Goal: Task Accomplishment & Management: Manage account settings

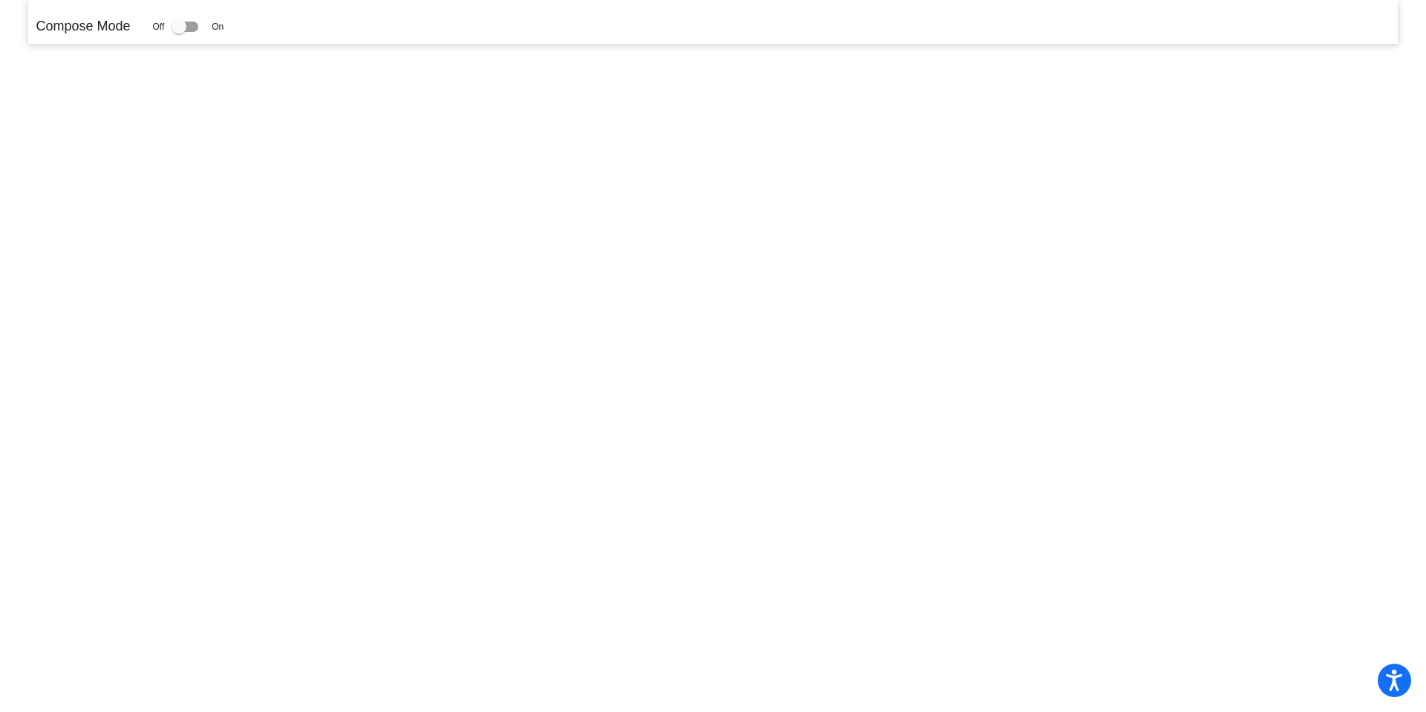
click at [180, 22] on div at bounding box center [179, 26] width 15 height 15
click at [179, 32] on input "checkbox" at bounding box center [178, 32] width 1 height 1
click at [181, 27] on div at bounding box center [179, 26] width 15 height 15
click at [179, 32] on input "checkbox" at bounding box center [178, 32] width 1 height 1
click at [186, 28] on div at bounding box center [179, 26] width 15 height 15
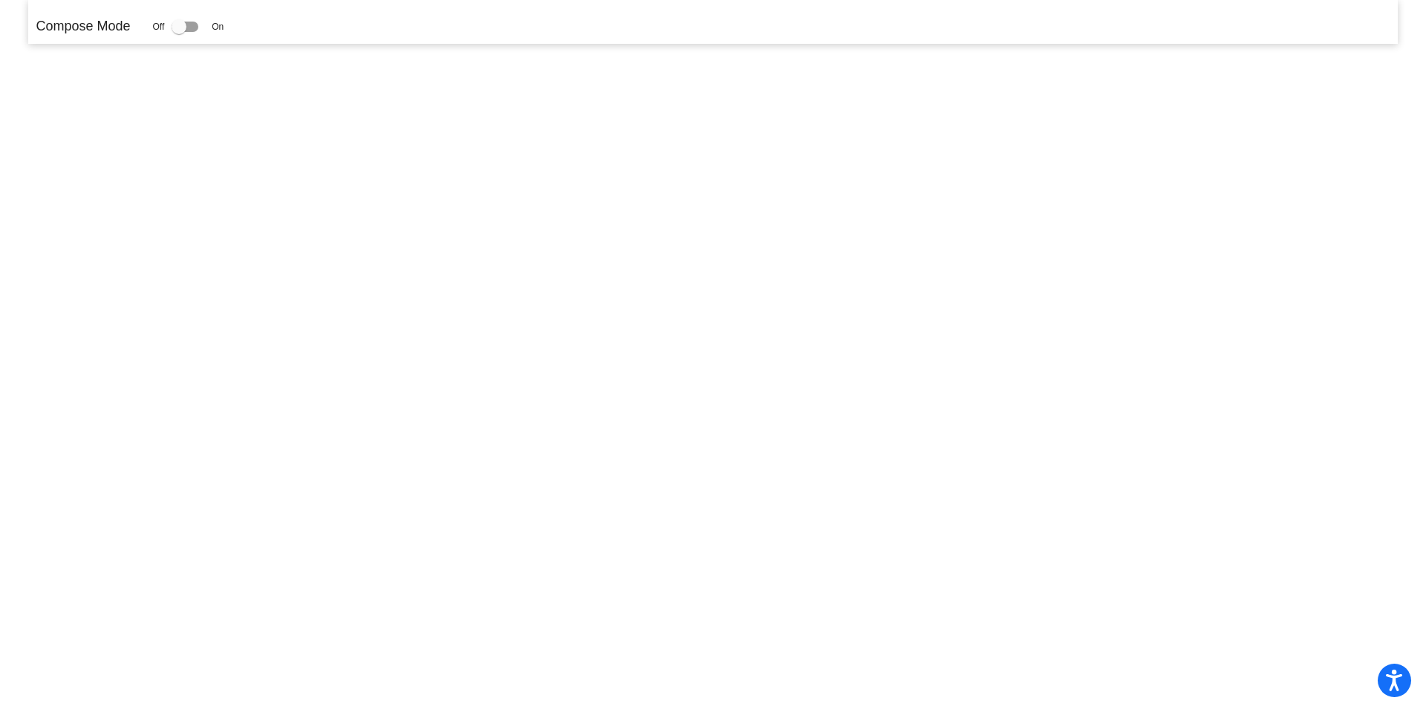
click at [179, 32] on input "checkbox" at bounding box center [178, 32] width 1 height 1
checkbox input "true"
click at [265, 37] on div "Compose Mode Off On" at bounding box center [712, 22] width 1369 height 44
drag, startPoint x: 181, startPoint y: 30, endPoint x: 268, endPoint y: 37, distance: 88.0
click at [267, 37] on div "Compose Mode Off On" at bounding box center [712, 22] width 1369 height 44
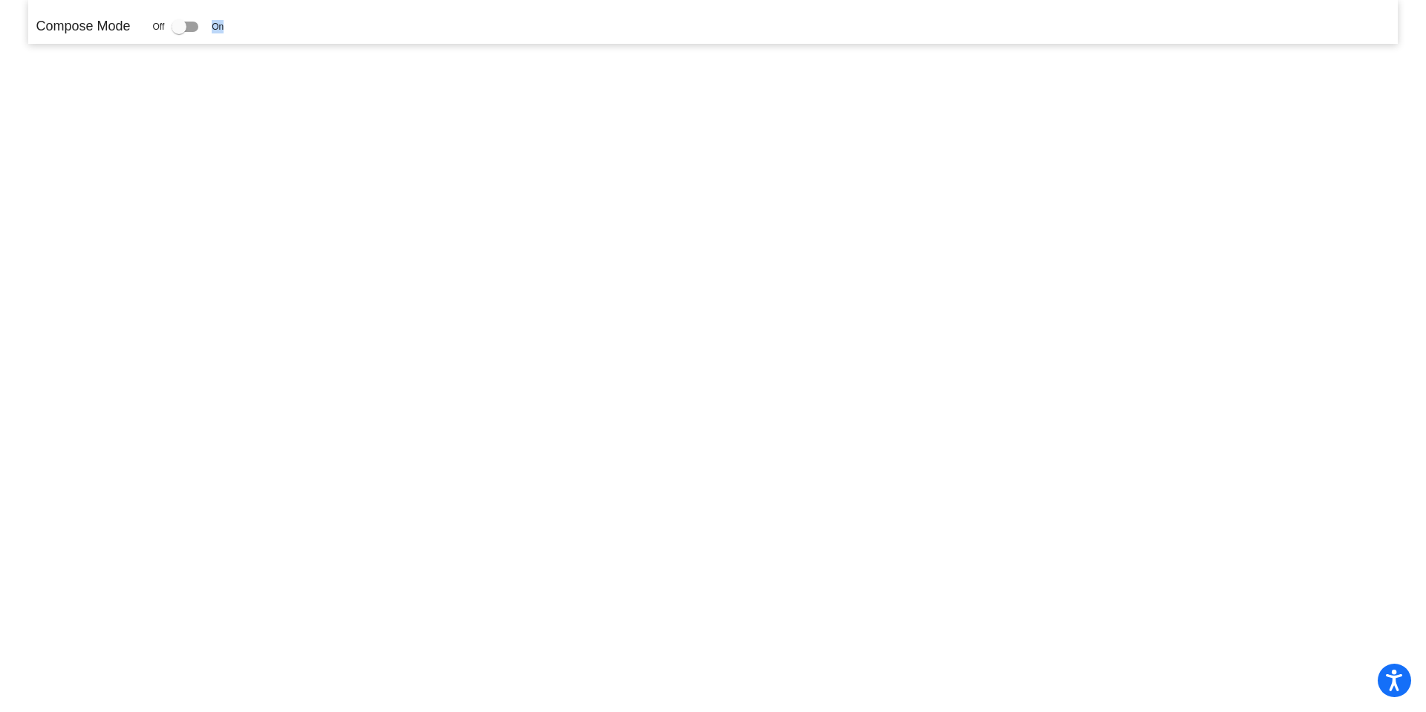
drag, startPoint x: 186, startPoint y: 27, endPoint x: 243, endPoint y: 29, distance: 57.2
click at [242, 29] on div "Compose Mode Off On" at bounding box center [713, 26] width 1354 height 20
drag, startPoint x: 189, startPoint y: 27, endPoint x: 233, endPoint y: 26, distance: 43.1
click at [233, 26] on div "Compose Mode Off On" at bounding box center [713, 26] width 1354 height 20
click at [203, 30] on label at bounding box center [188, 27] width 33 height 18
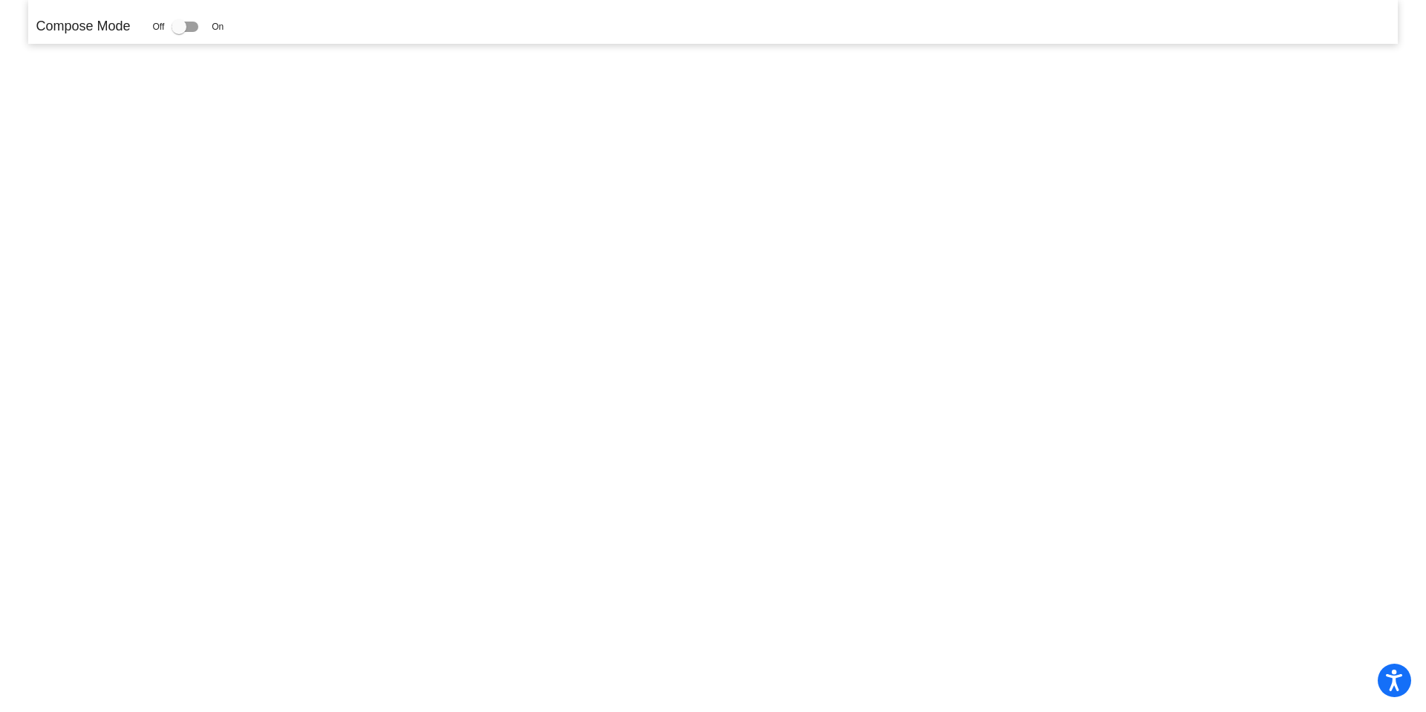
click at [179, 32] on input "checkbox" at bounding box center [178, 32] width 1 height 1
checkbox input "true"
click at [221, 25] on span "On" at bounding box center [218, 26] width 12 height 13
click at [223, 26] on span "On" at bounding box center [218, 26] width 12 height 13
drag, startPoint x: 165, startPoint y: 25, endPoint x: 188, endPoint y: 24, distance: 23.0
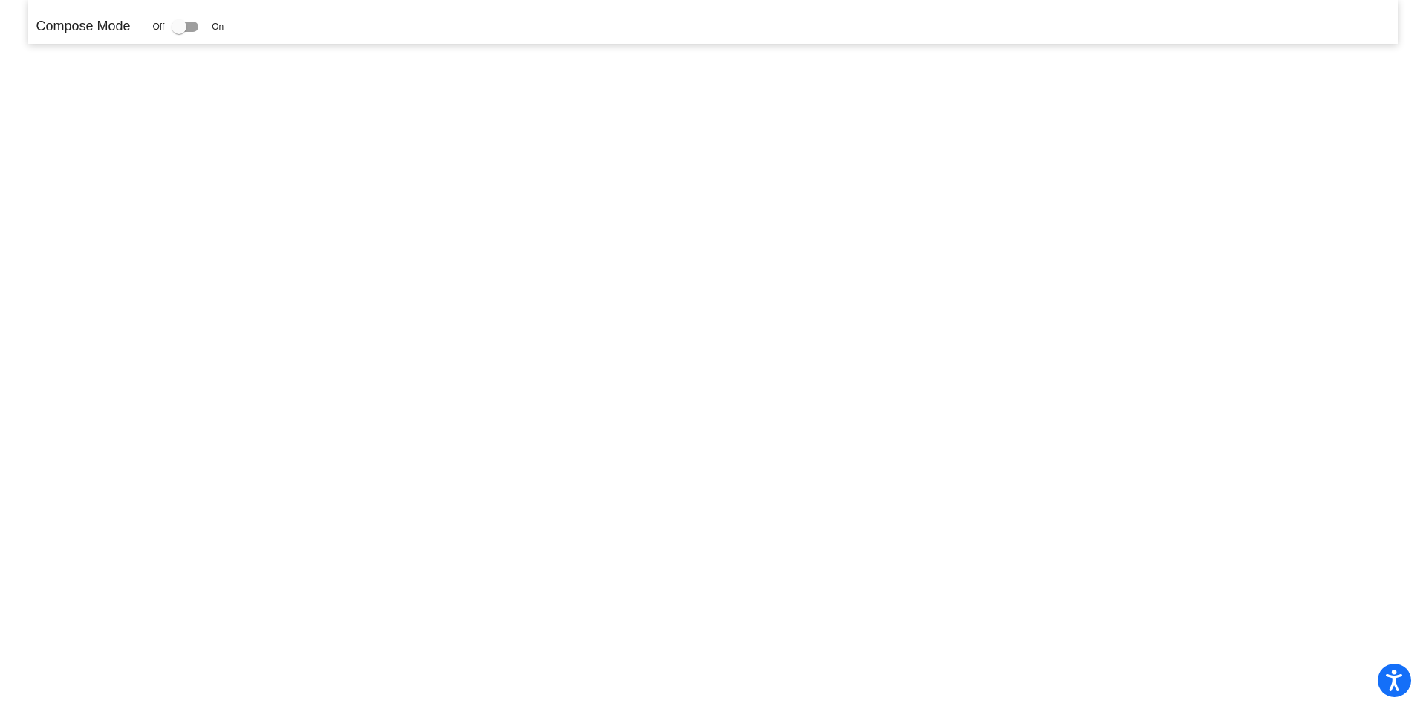
click at [188, 24] on div "Off On" at bounding box center [187, 27] width 71 height 18
drag, startPoint x: 188, startPoint y: 24, endPoint x: 278, endPoint y: 15, distance: 90.3
click at [272, 16] on div "Compose Mode Off On" at bounding box center [713, 26] width 1354 height 20
drag, startPoint x: 185, startPoint y: 32, endPoint x: 279, endPoint y: 29, distance: 93.7
click at [279, 29] on div "Compose Mode Off On" at bounding box center [713, 26] width 1354 height 20
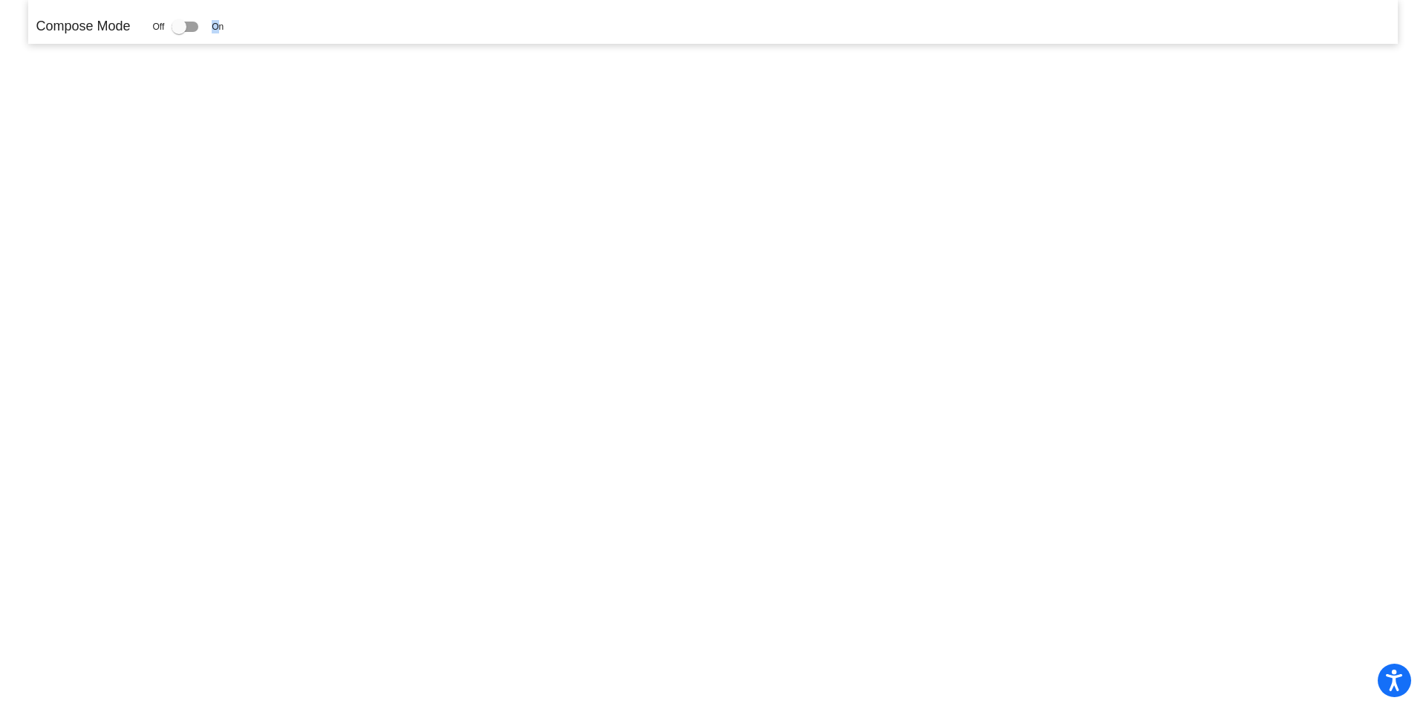
drag, startPoint x: 188, startPoint y: 30, endPoint x: 225, endPoint y: 28, distance: 37.2
click at [224, 29] on div "Off On" at bounding box center [187, 27] width 71 height 18
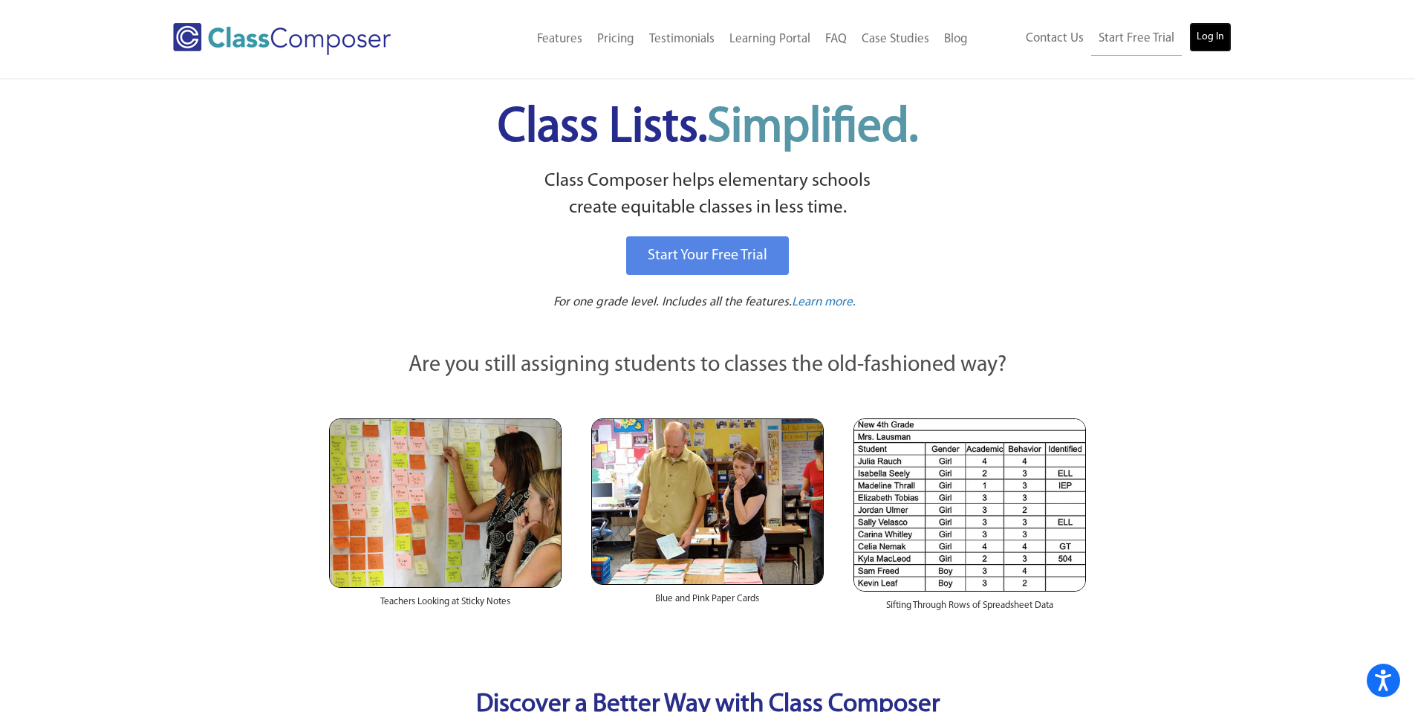
click at [1223, 42] on link "Log In" at bounding box center [1210, 37] width 42 height 30
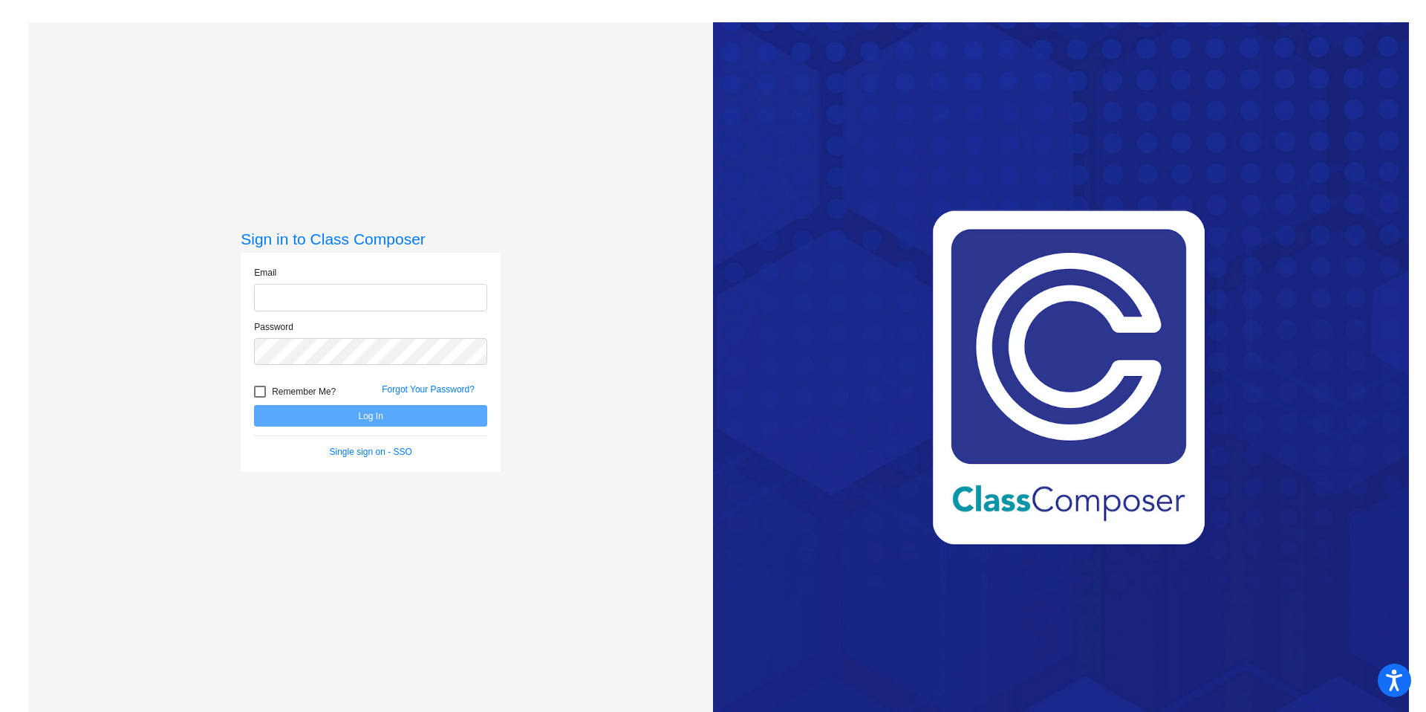
type input "[EMAIL_ADDRESS][DOMAIN_NAME]"
click at [334, 416] on button "Log In" at bounding box center [370, 416] width 233 height 22
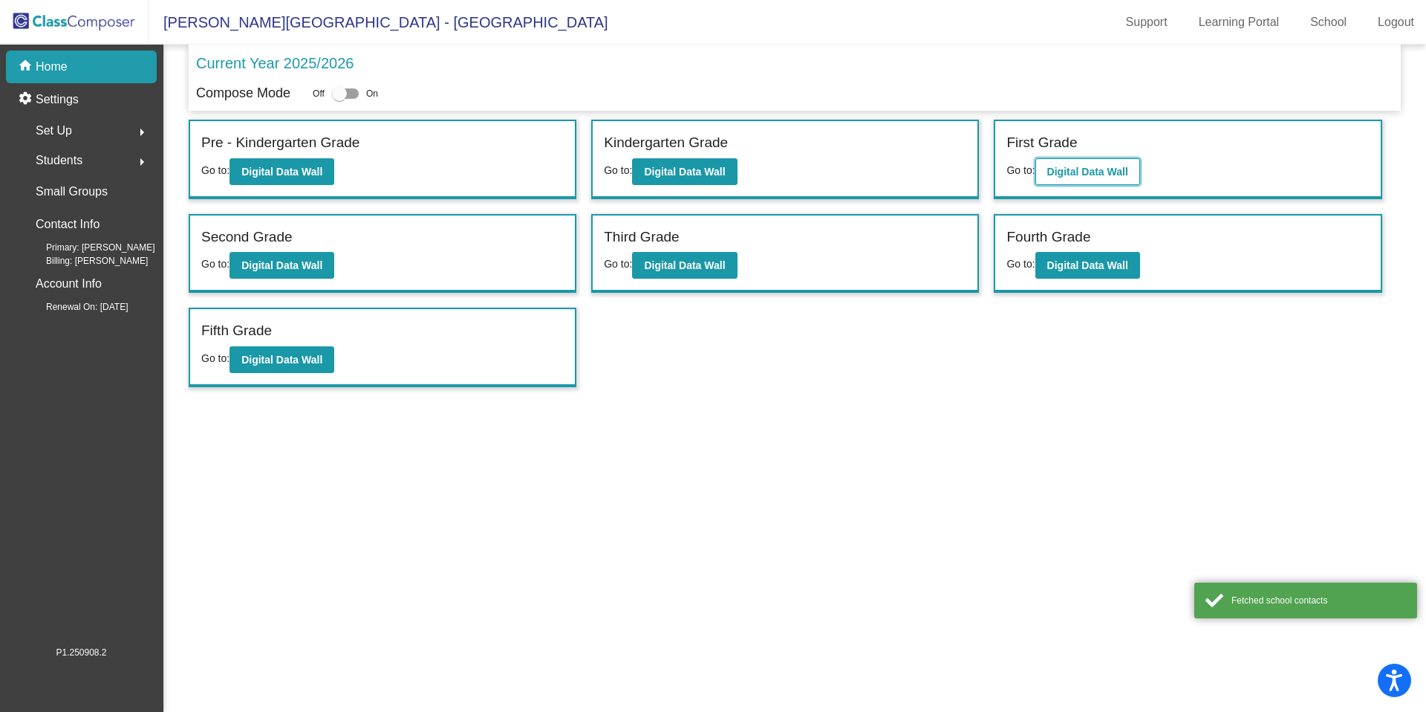
click at [1116, 172] on b "Digital Data Wall" at bounding box center [1088, 172] width 81 height 12
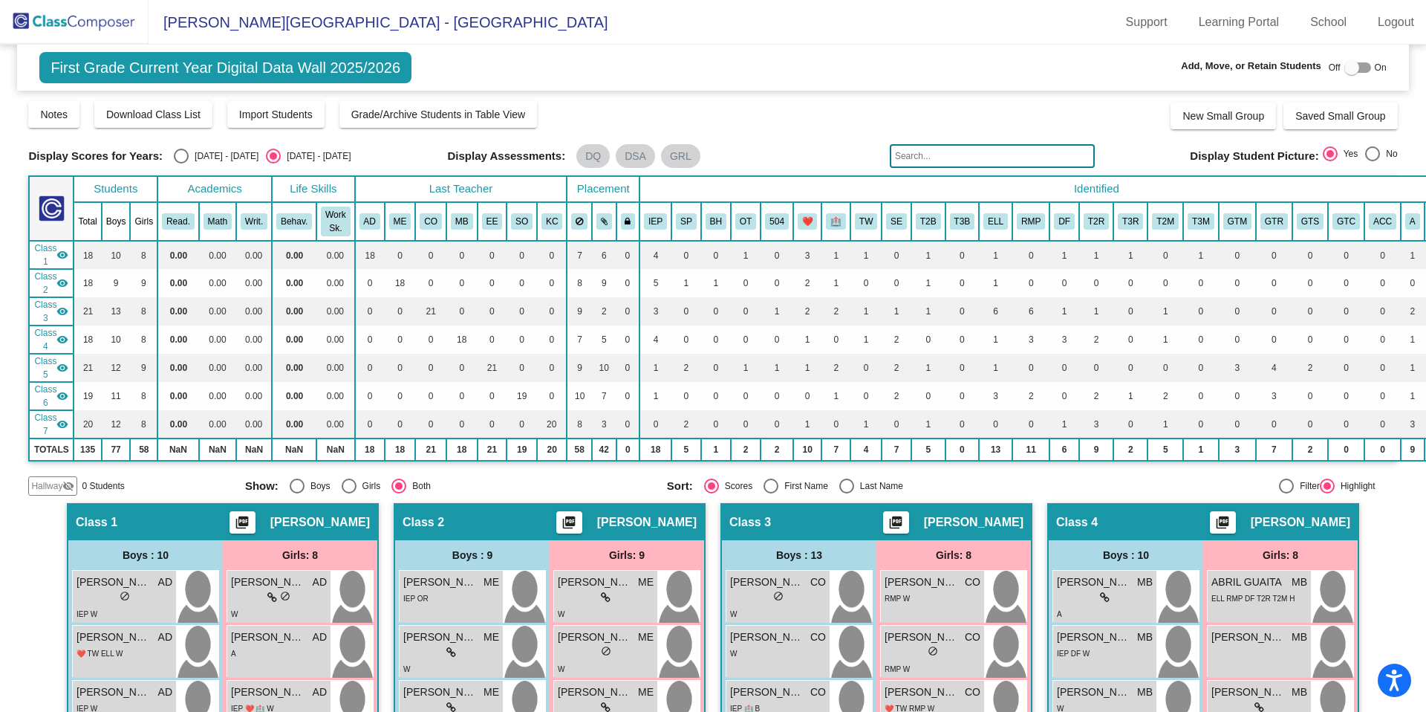
click at [72, 22] on img at bounding box center [74, 22] width 149 height 44
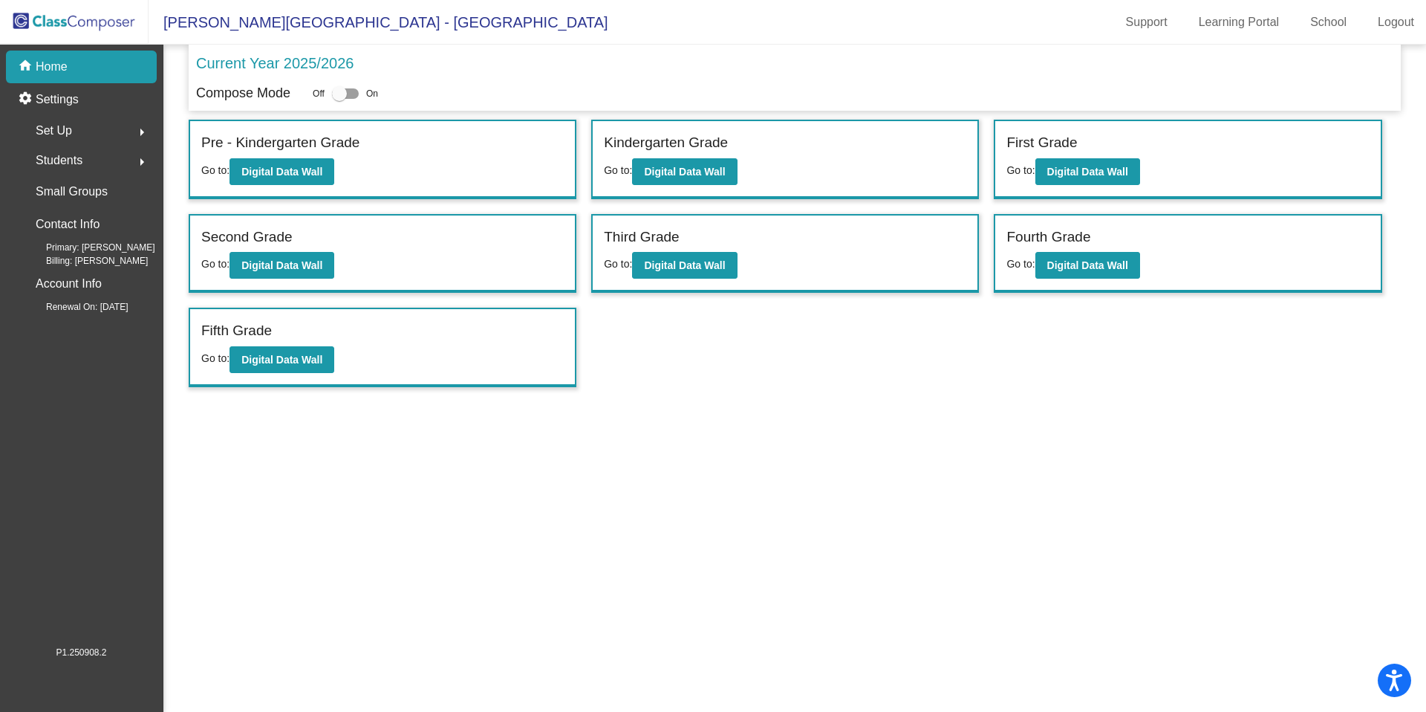
click at [73, 158] on span "Students" at bounding box center [59, 160] width 47 height 21
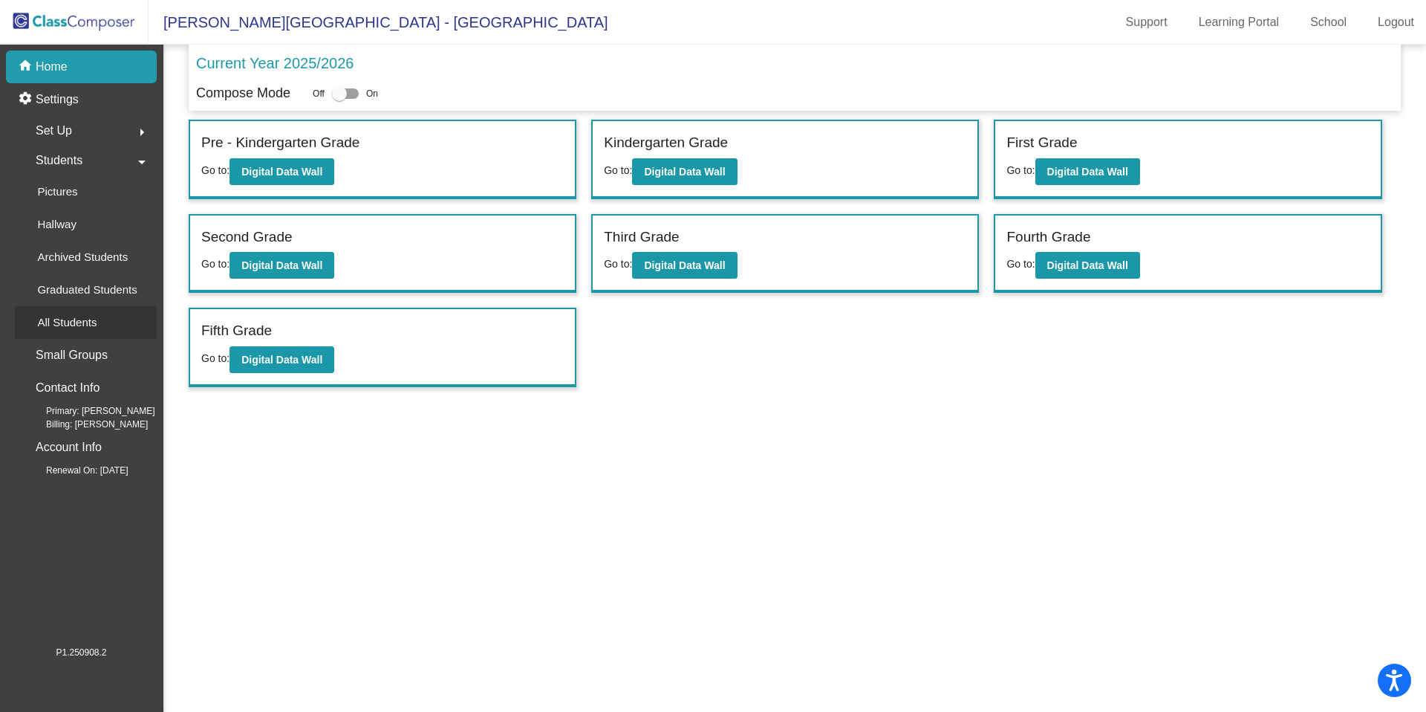
click at [68, 327] on p "All Students" at bounding box center [66, 323] width 59 height 18
